Goal: Transaction & Acquisition: Purchase product/service

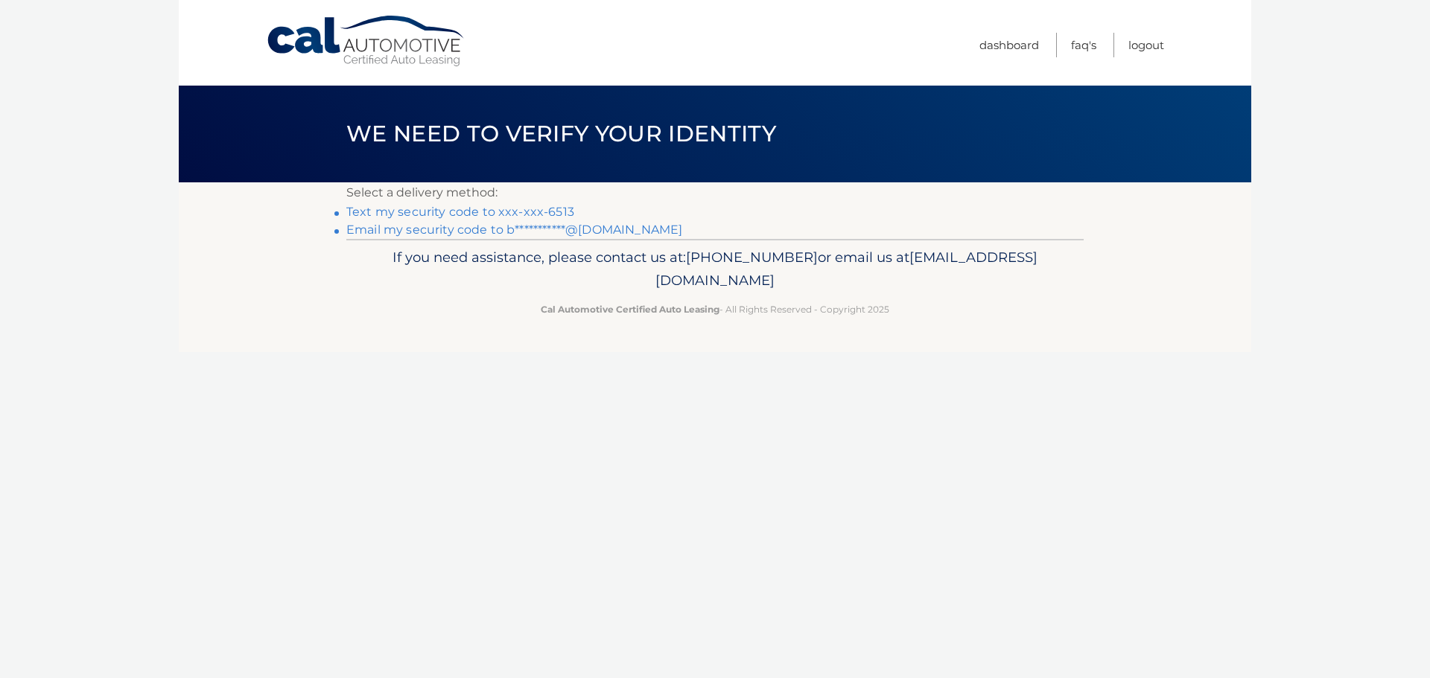
click at [528, 210] on link "Text my security code to xxx-xxx-6513" at bounding box center [460, 212] width 228 height 14
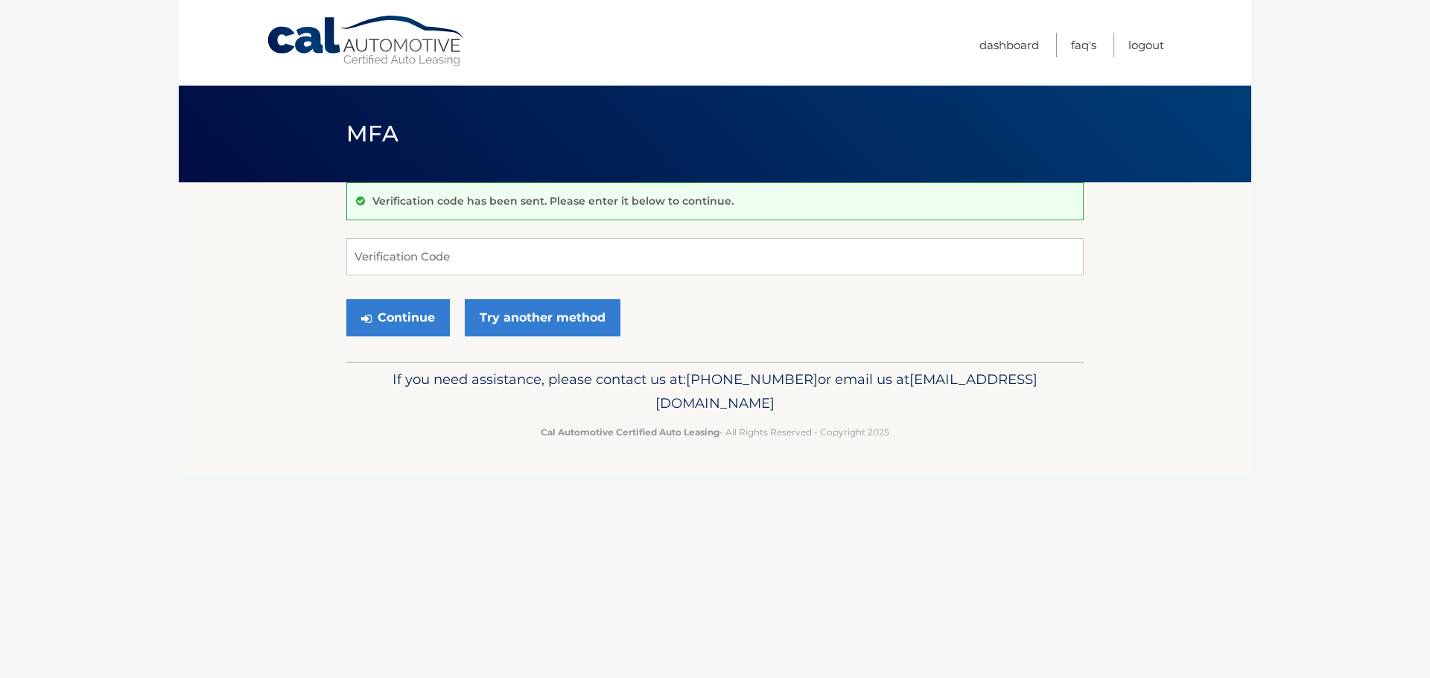
click at [511, 244] on input "Verification Code" at bounding box center [714, 256] width 737 height 37
click at [351, 252] on input "Verification Code" at bounding box center [714, 256] width 737 height 37
type input "719014"
click at [425, 328] on button "Continue" at bounding box center [397, 317] width 103 height 37
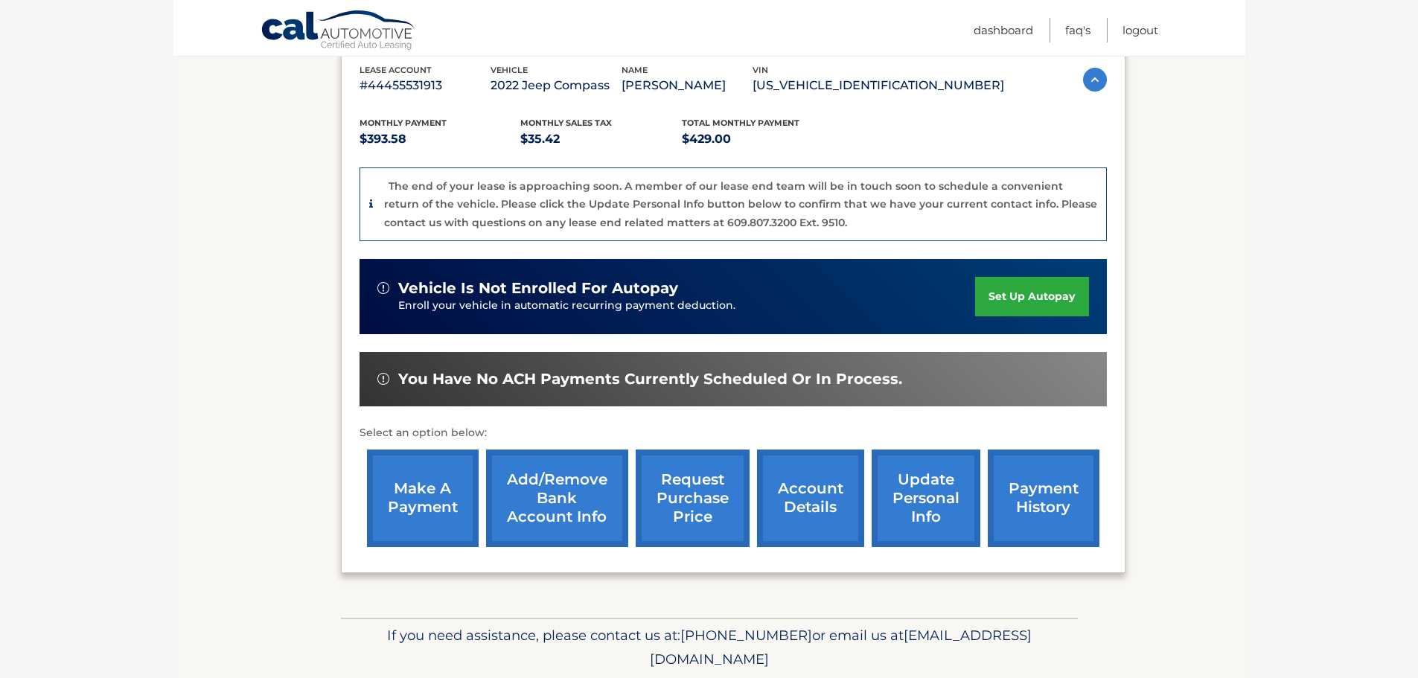
scroll to position [298, 0]
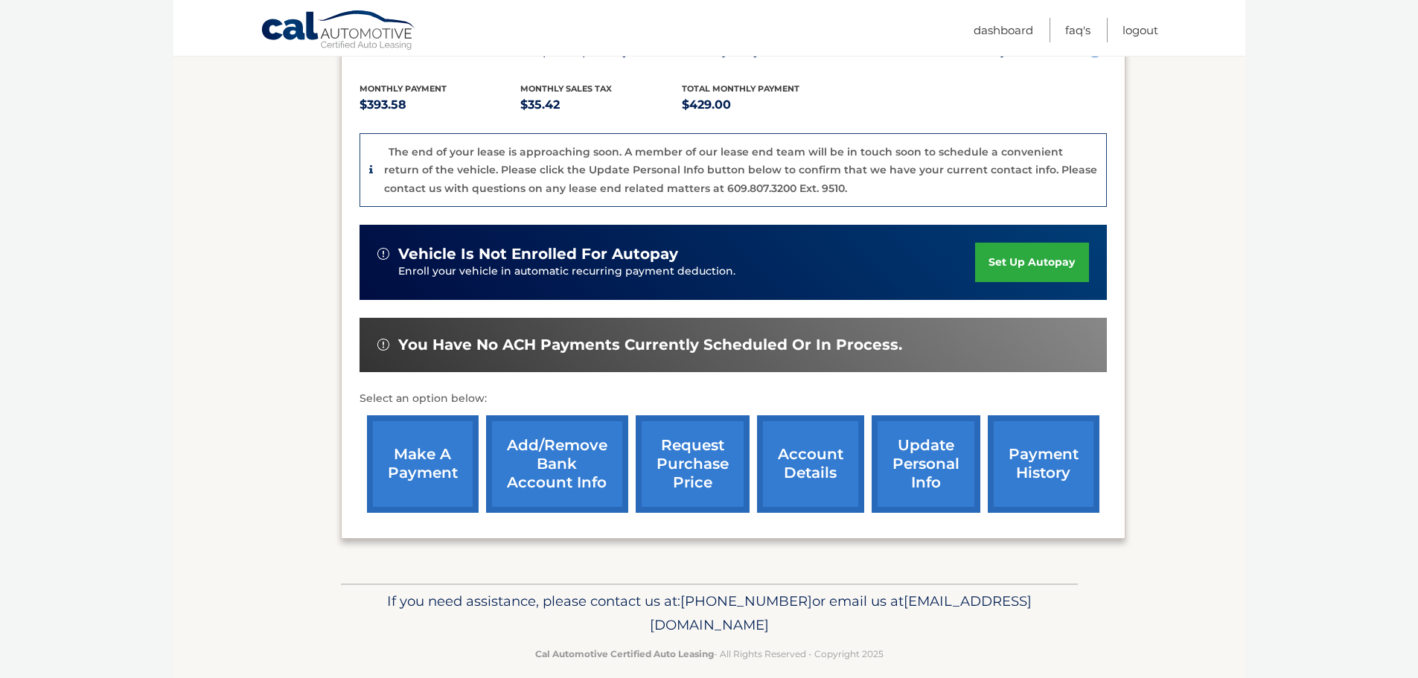
click at [429, 465] on link "make a payment" at bounding box center [423, 464] width 112 height 98
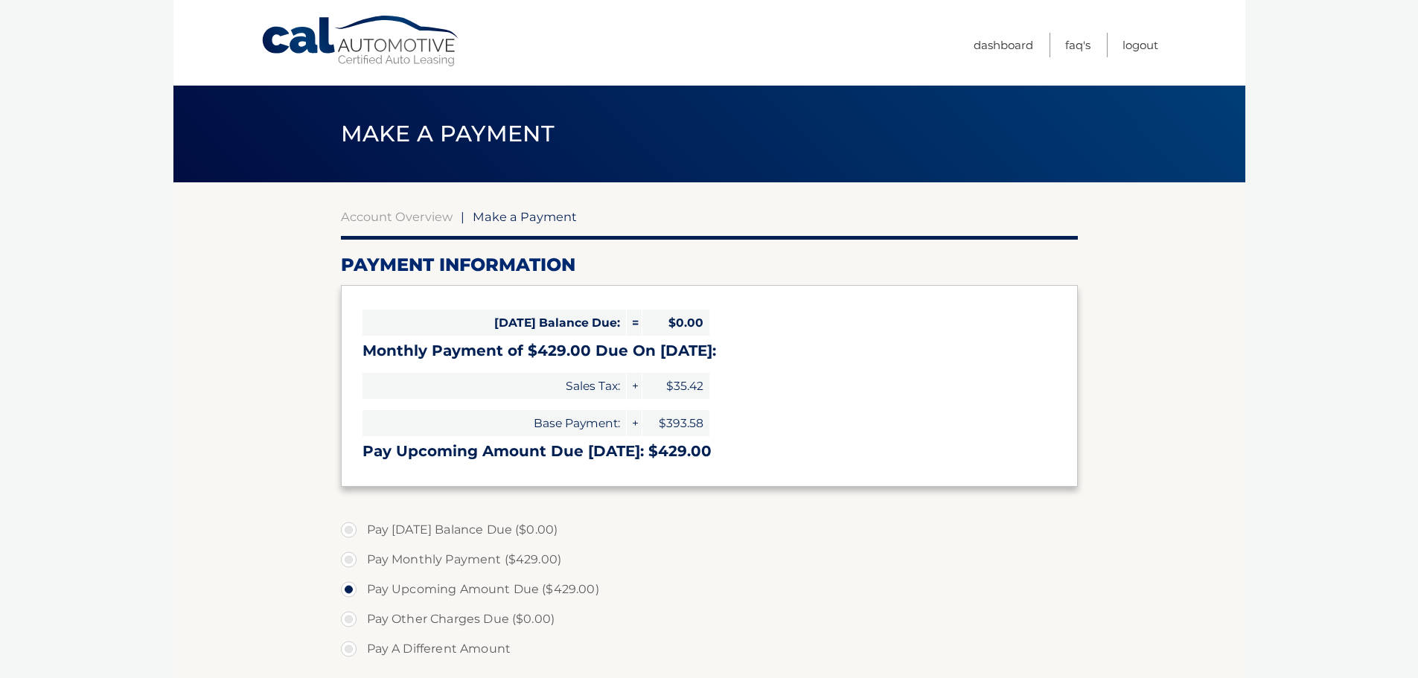
select select "ZWY5NDA4ZmQtMTkzMy00OTcyLTljNGQtN2M4ZDhiOTA0MDQ1"
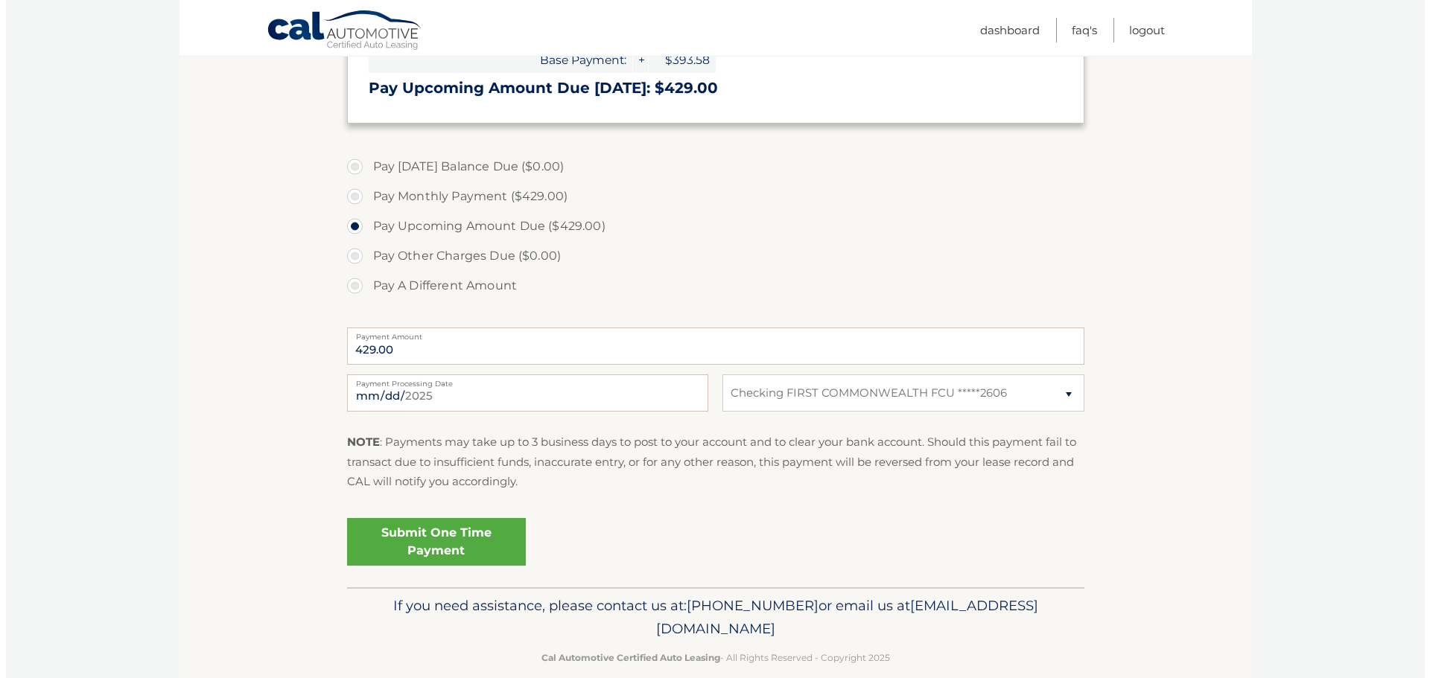
scroll to position [372, 0]
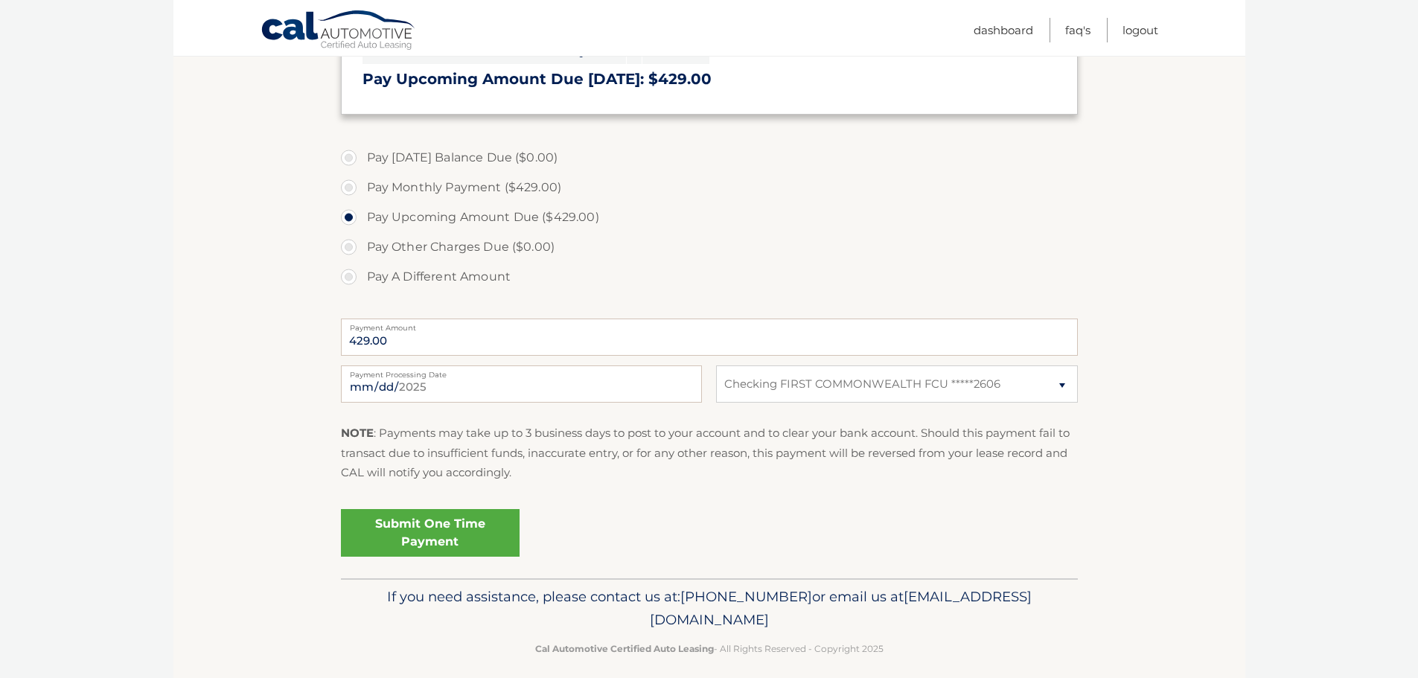
click at [429, 535] on link "Submit One Time Payment" at bounding box center [430, 533] width 179 height 48
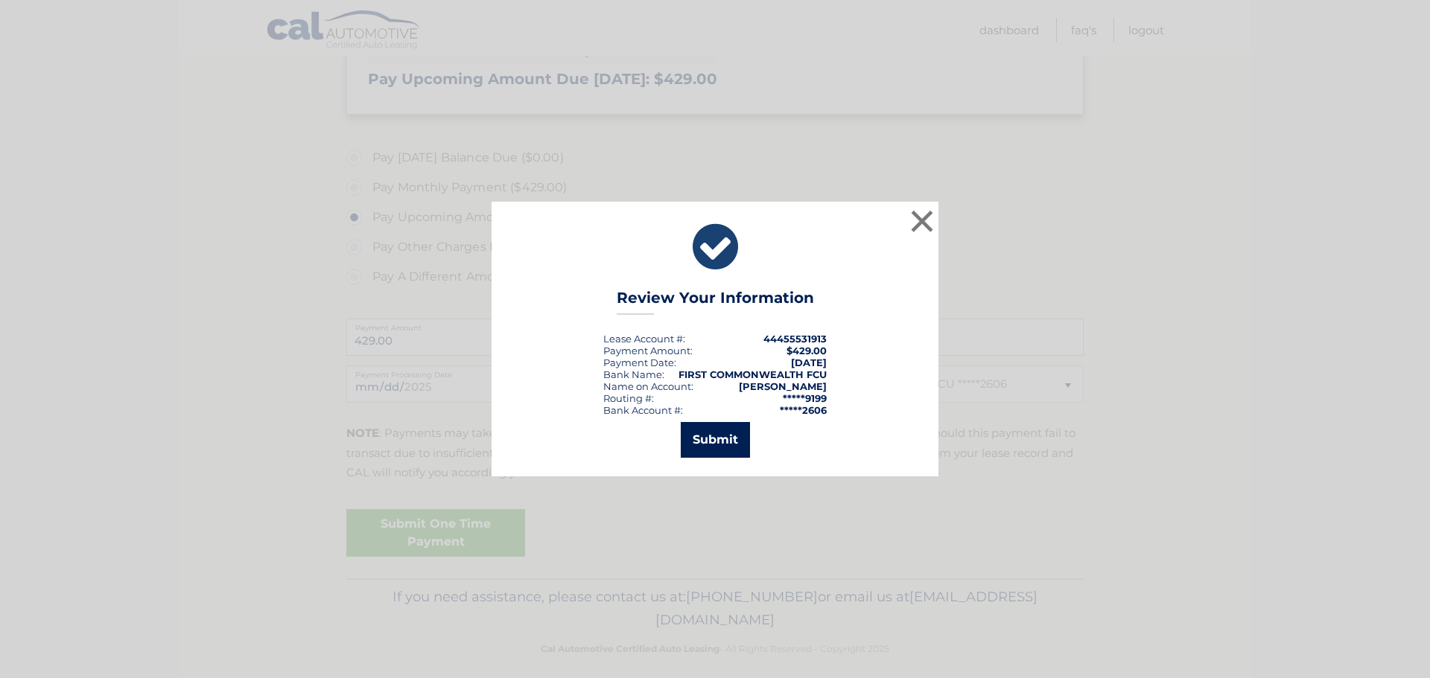
click at [708, 441] on button "Submit" at bounding box center [715, 440] width 69 height 36
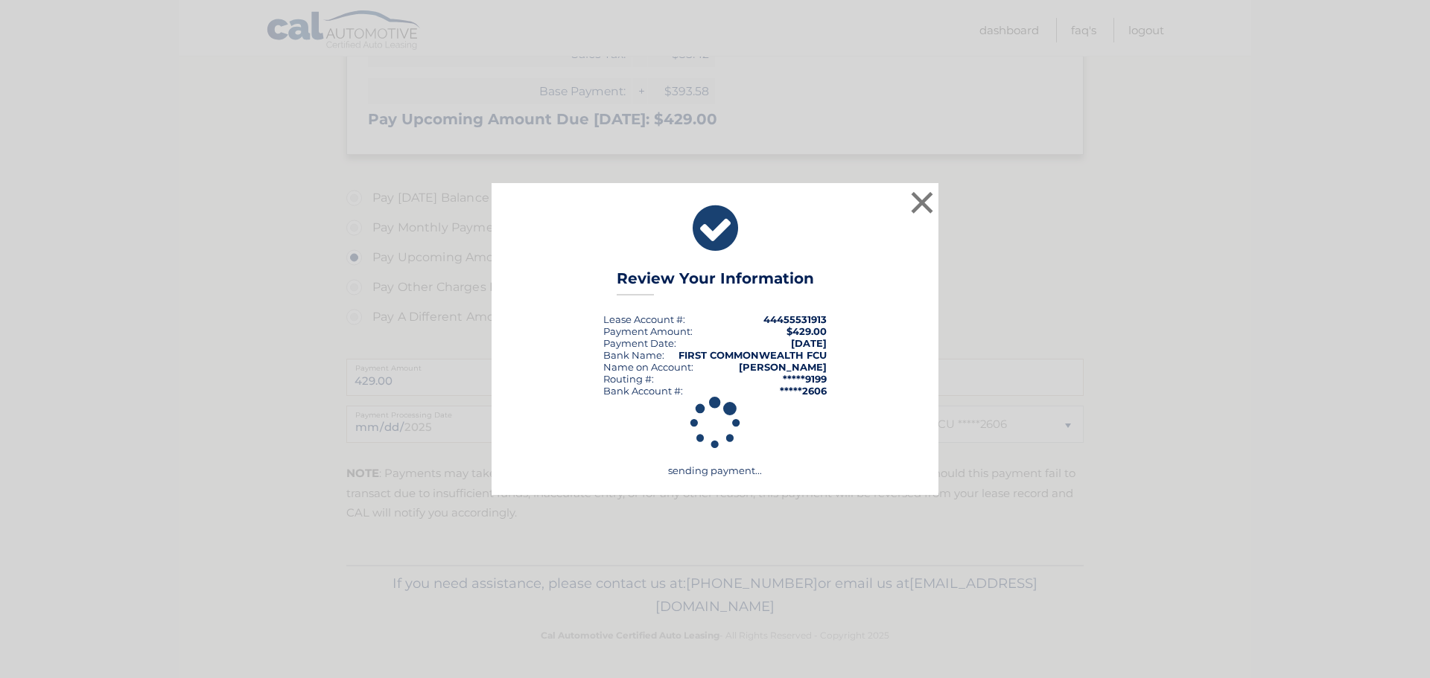
scroll to position [332, 0]
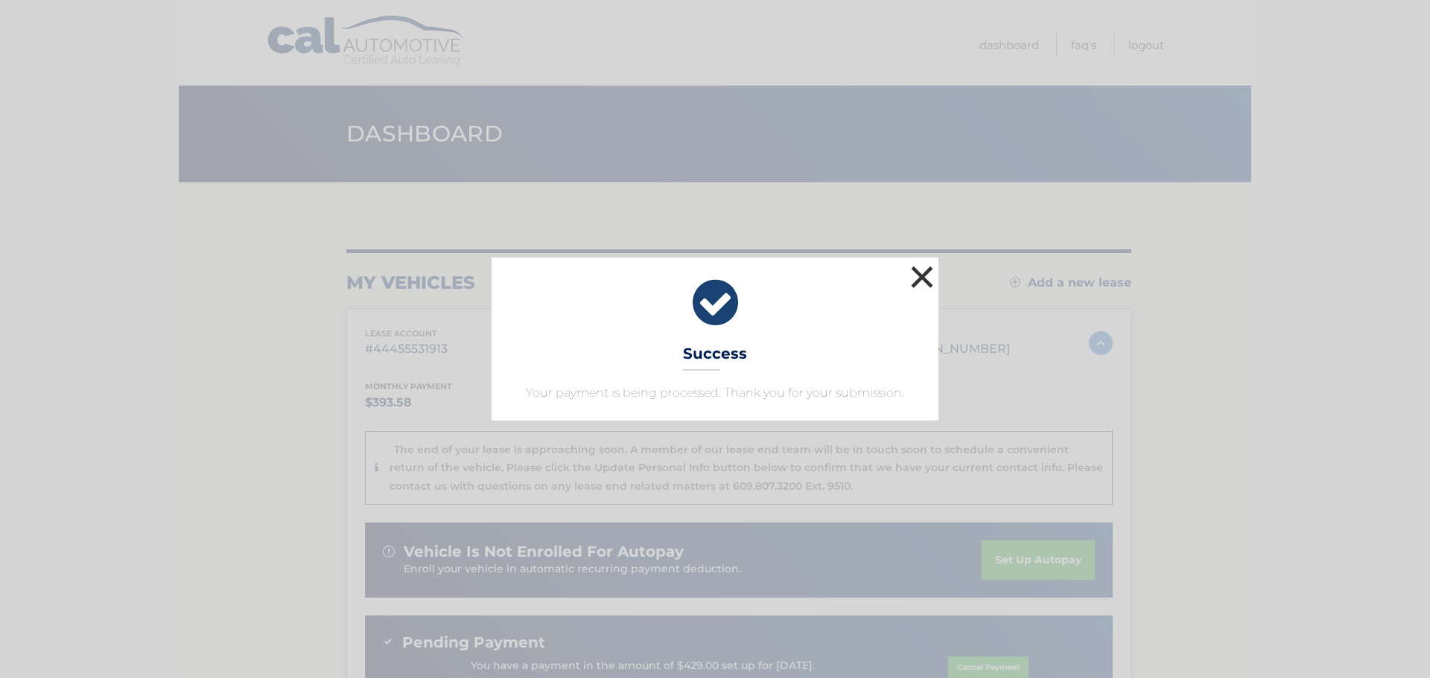
click at [923, 272] on button "×" at bounding box center [922, 277] width 30 height 30
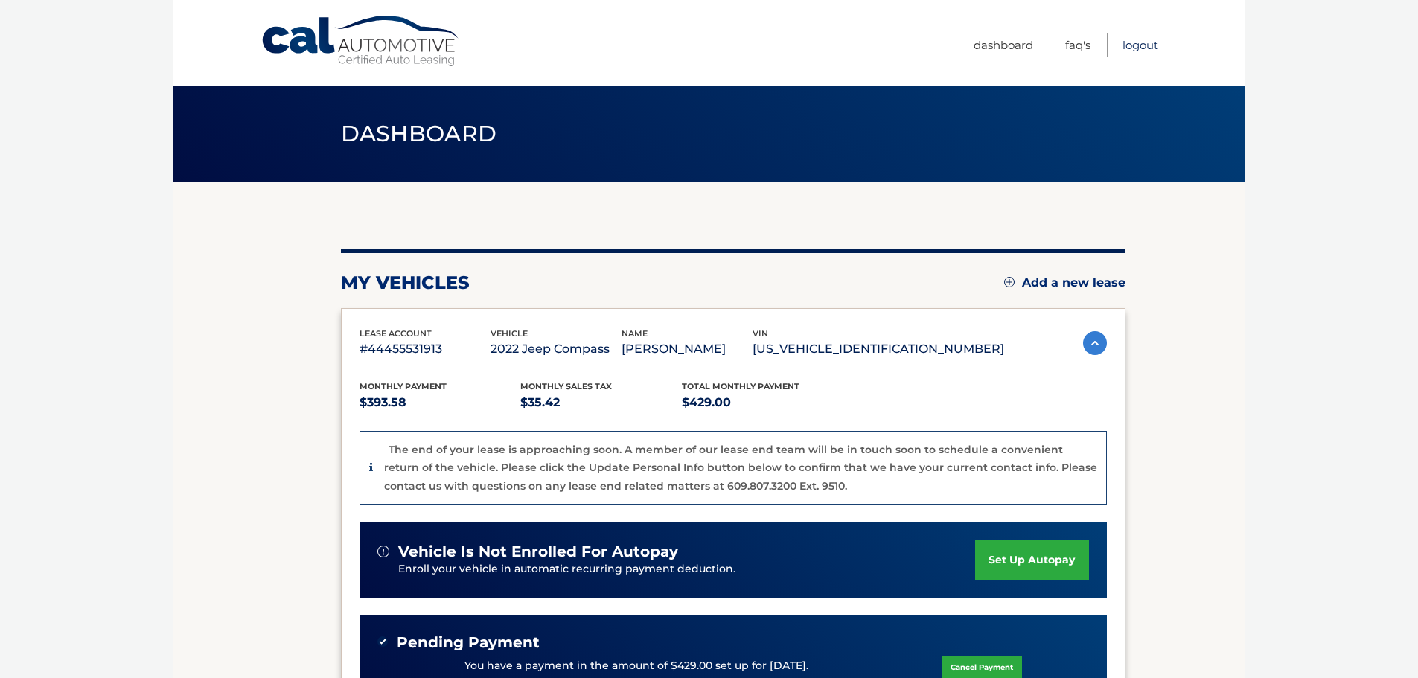
click at [1148, 43] on link "Logout" at bounding box center [1141, 45] width 36 height 25
